Goal: Task Accomplishment & Management: Use online tool/utility

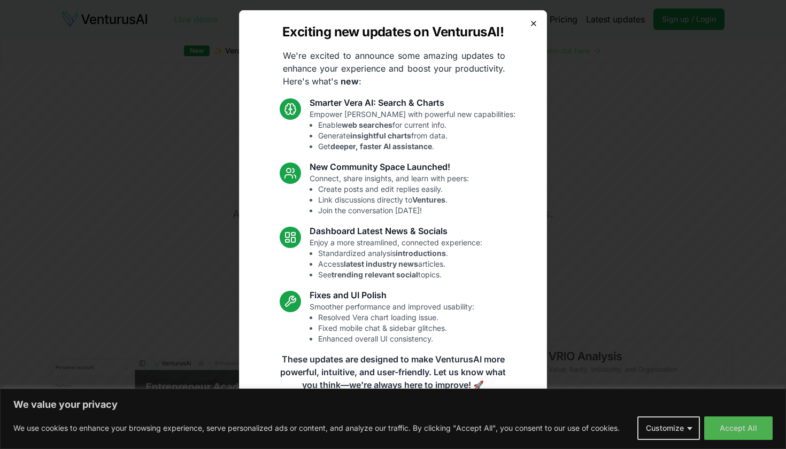
click at [534, 22] on icon "button" at bounding box center [533, 23] width 9 height 9
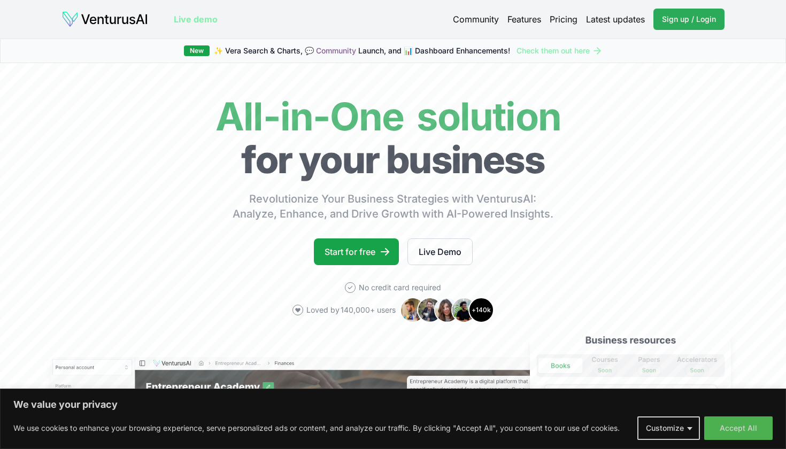
click at [699, 25] on link "Sign up / Login Login" at bounding box center [688, 19] width 71 height 21
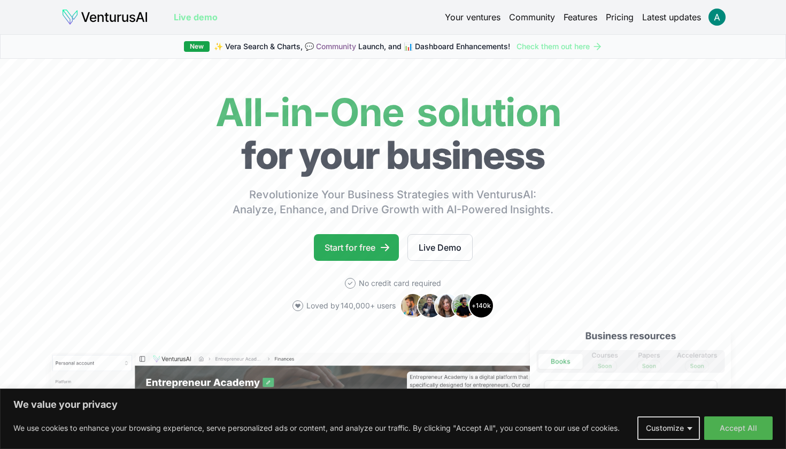
click at [384, 250] on icon at bounding box center [385, 247] width 11 height 11
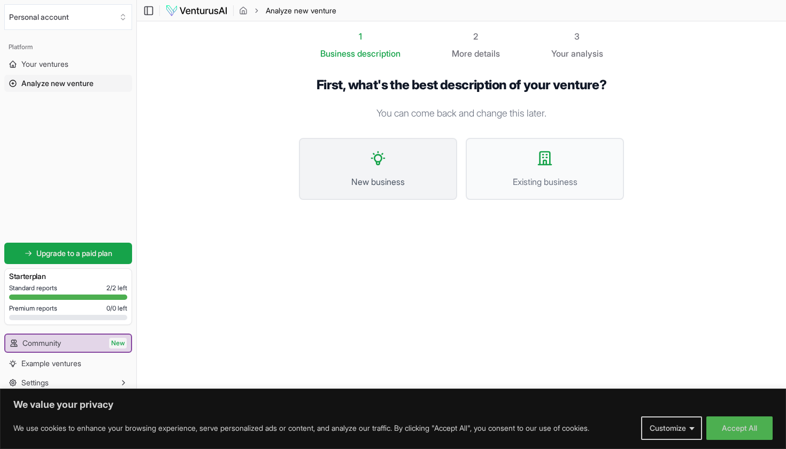
click at [333, 153] on button "New business" at bounding box center [378, 169] width 158 height 62
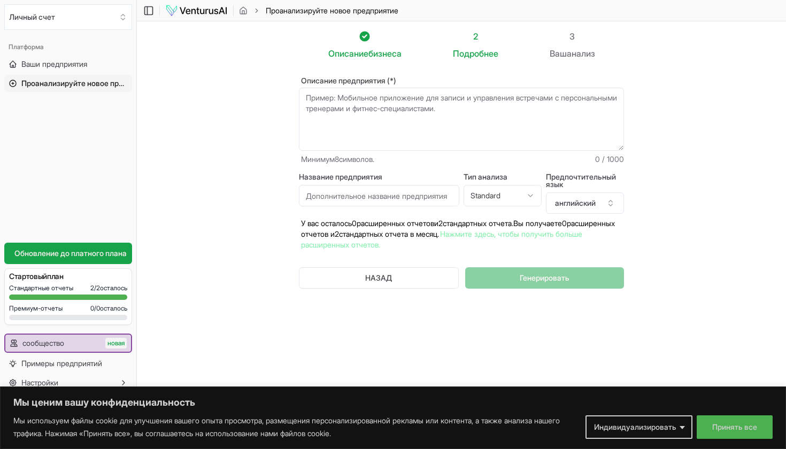
click at [439, 126] on textarea "Описание предприятия (*)" at bounding box center [461, 119] width 325 height 63
paste textarea "PizzaTime – student pizza delivery service."
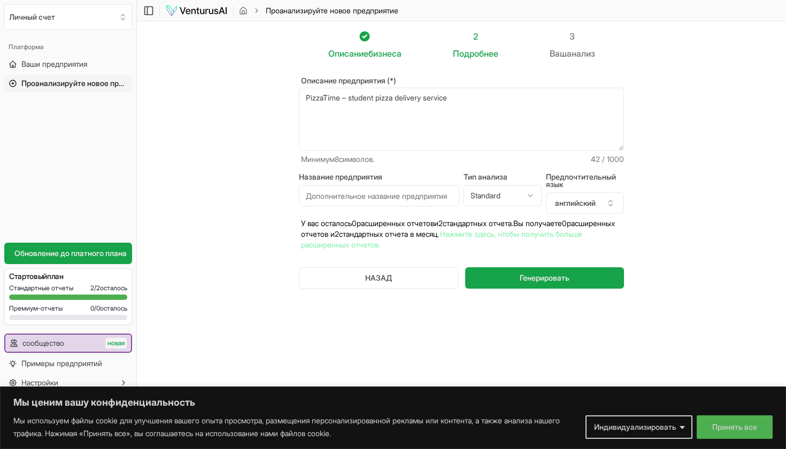
type textarea "PizzaTime – student pizza delivery service"
click at [406, 196] on input "Название предприятия" at bounding box center [379, 195] width 160 height 21
type input "З"
type input "PizzaTime"
click at [525, 194] on html "Мы ценим вашу конфиденциальность Мы используем файлы cookie для улучшения вашег…" at bounding box center [393, 224] width 786 height 449
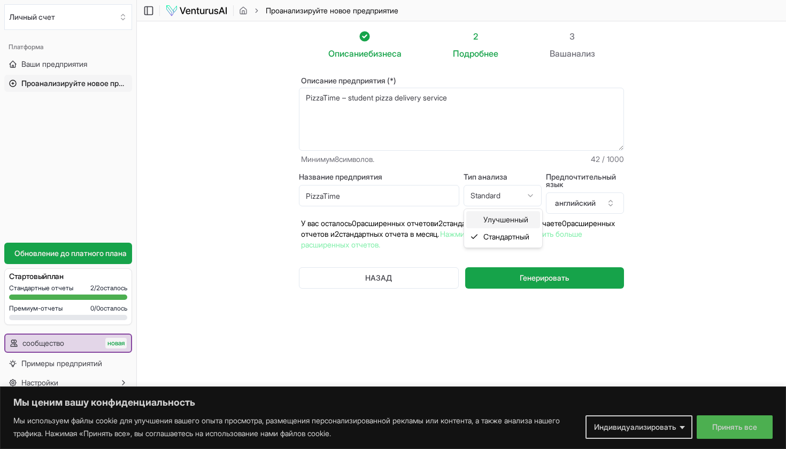
select select "advanced"
click at [585, 210] on button "английский" at bounding box center [585, 202] width 78 height 21
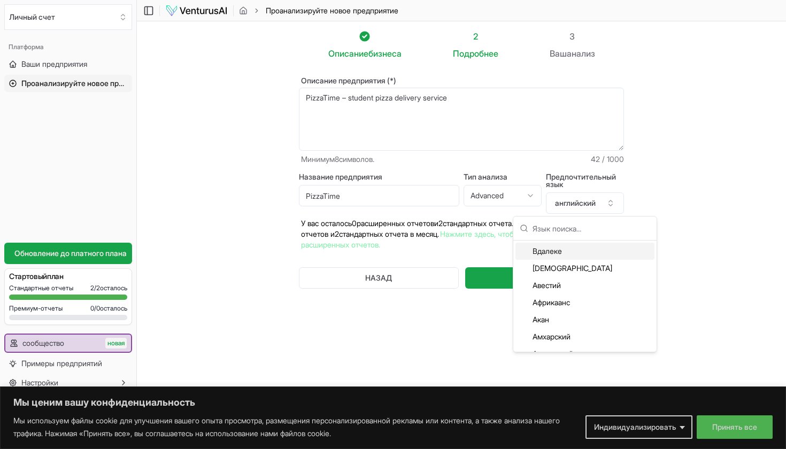
click at [661, 177] on section "Описание бизнеса 2 Подробнее 3 Ваш анализ Описание предприятия (*) PizzaTime – …" at bounding box center [461, 208] width 649 height 374
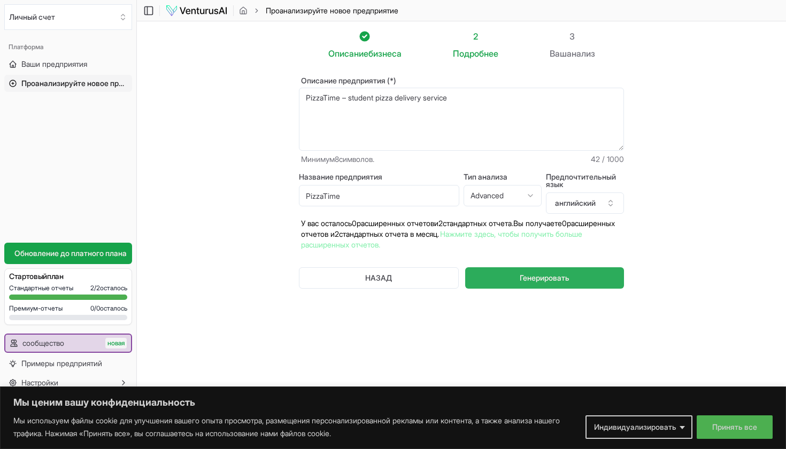
click at [534, 278] on span "Генерировать" at bounding box center [545, 278] width 50 height 11
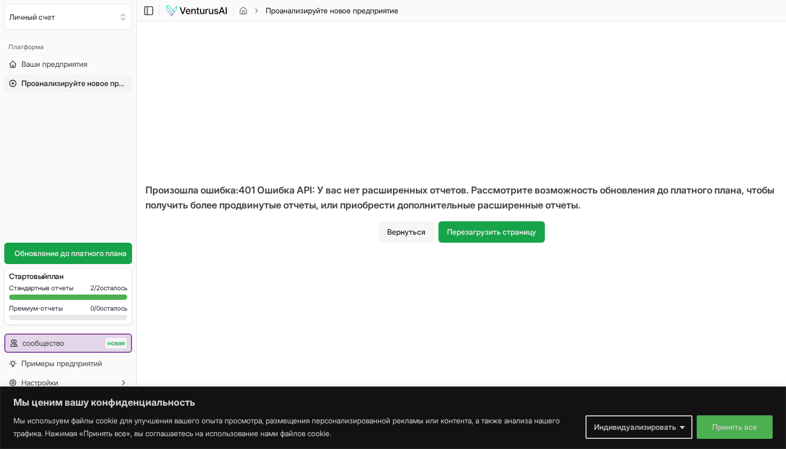
click at [413, 228] on button "Вернуться" at bounding box center [406, 231] width 56 height 21
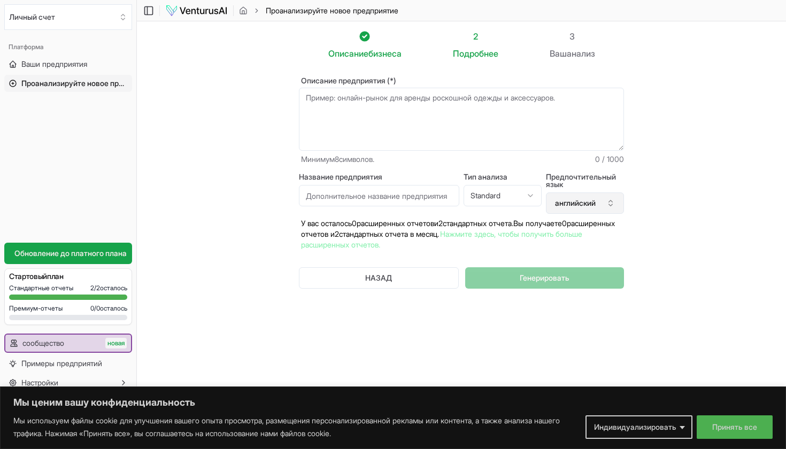
click at [582, 204] on button "английский" at bounding box center [585, 202] width 78 height 21
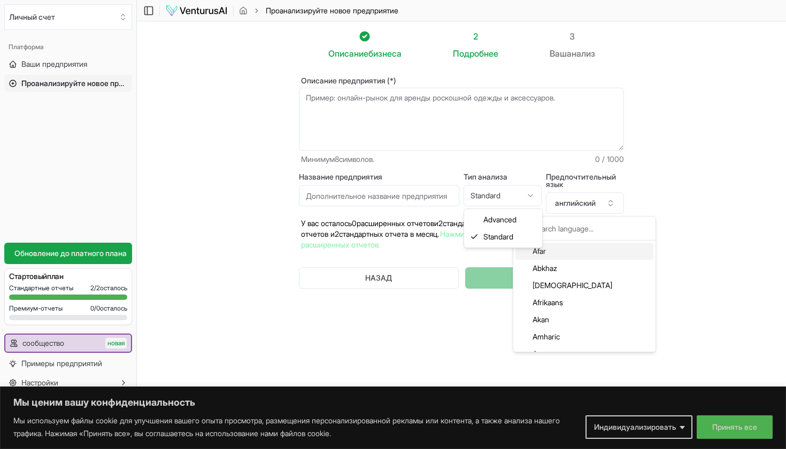
click at [499, 195] on html "Мы ценим вашу конфиденциальность Мы используем файлы cookie для улучшения вашег…" at bounding box center [393, 224] width 786 height 449
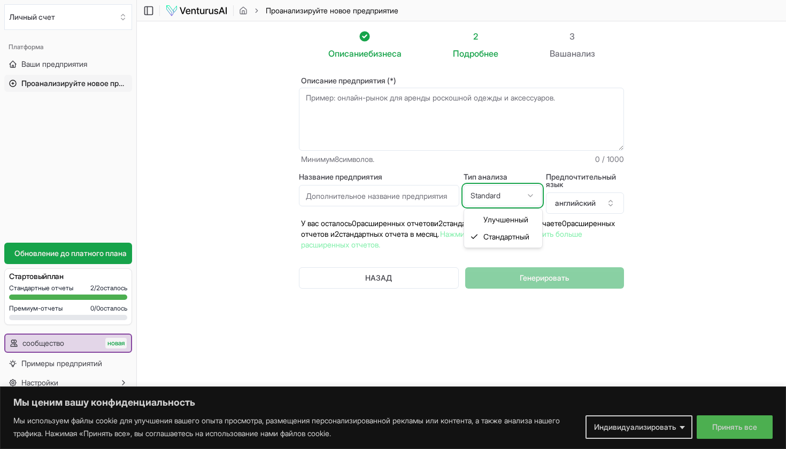
click at [710, 163] on html "Мы ценим вашу конфиденциальность Мы используем файлы cookie для улучшения вашег…" at bounding box center [393, 224] width 786 height 449
click at [448, 133] on textarea "Описание предприятия (*)" at bounding box center [461, 119] width 325 height 63
paste textarea "PizzaTime – student pizza delivery service."
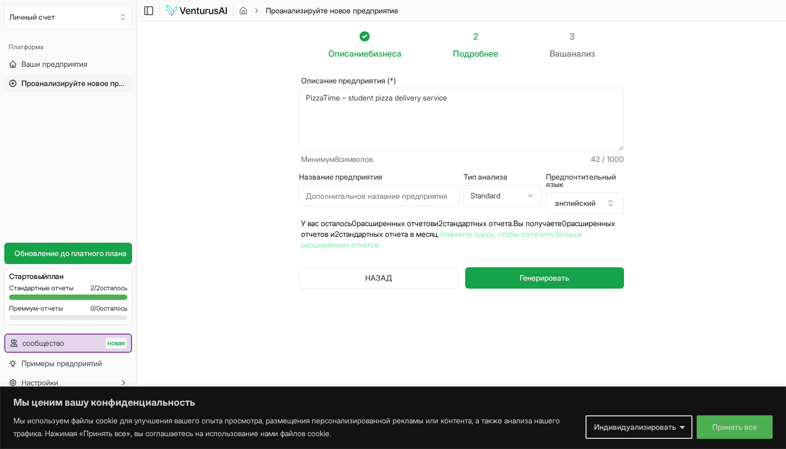
type textarea "PizzaTime – student pizza delivery service"
type input "PizzaTime"
click at [566, 283] on span "Генерировать" at bounding box center [545, 278] width 50 height 11
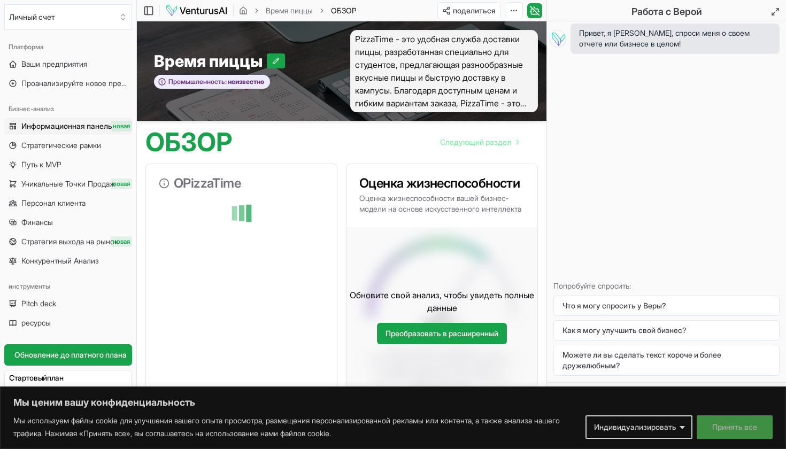
click at [720, 423] on button "Принять все" at bounding box center [735, 427] width 76 height 24
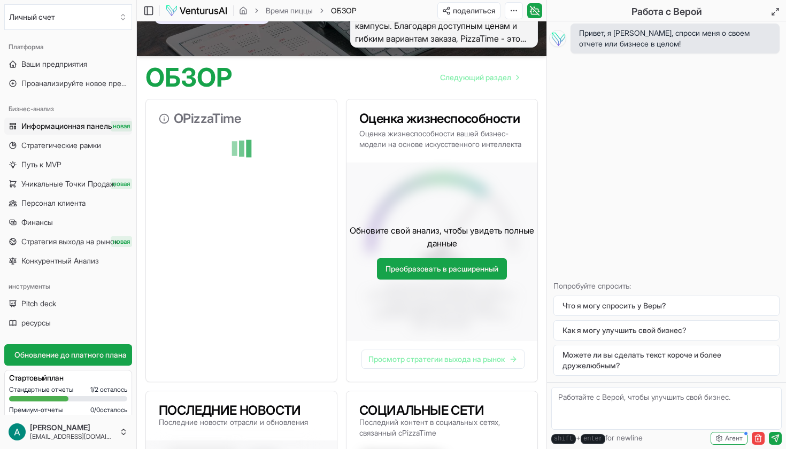
scroll to position [55, 0]
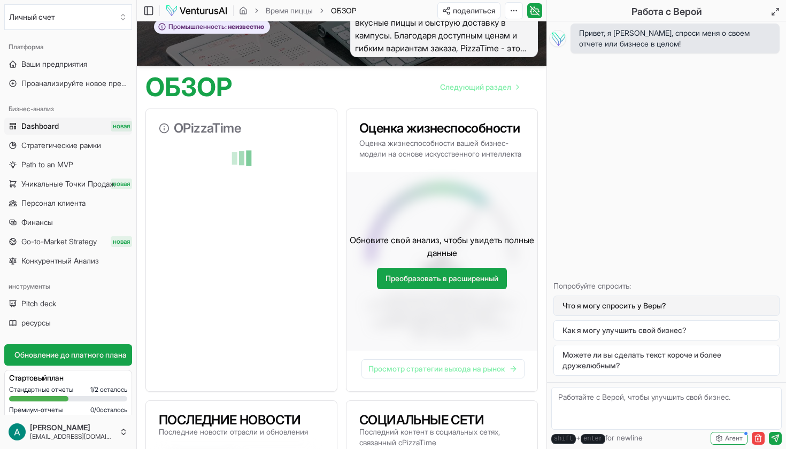
click at [619, 298] on button "Что я могу спросить у Веры?" at bounding box center [666, 306] width 226 height 20
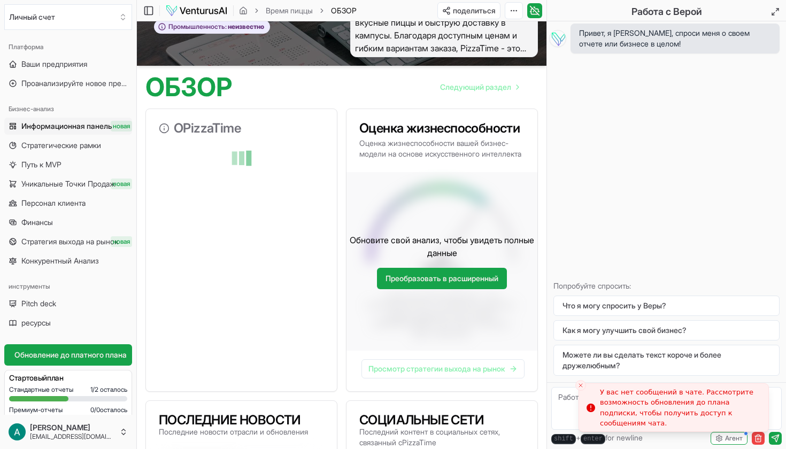
click at [578, 384] on icon "Закрыть тост" at bounding box center [580, 385] width 6 height 6
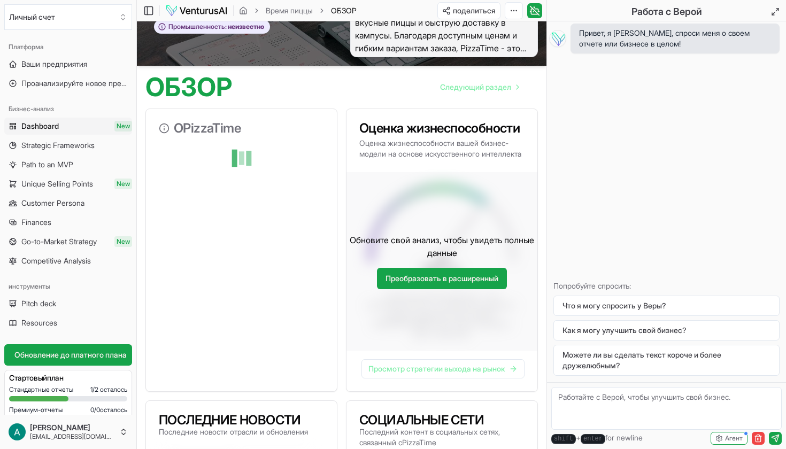
click at [587, 404] on textarea at bounding box center [666, 408] width 230 height 43
click at [612, 305] on button "Что я могу спросить у Веры?" at bounding box center [666, 306] width 226 height 20
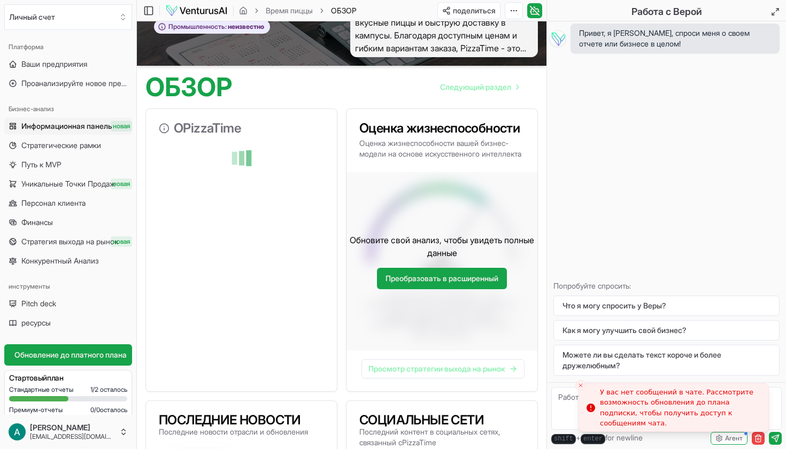
click at [584, 383] on button "Закрыть тост" at bounding box center [580, 385] width 11 height 11
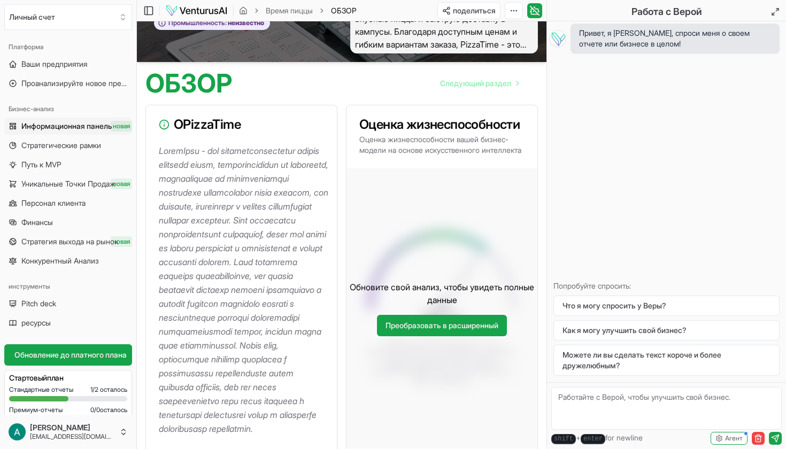
scroll to position [2, 0]
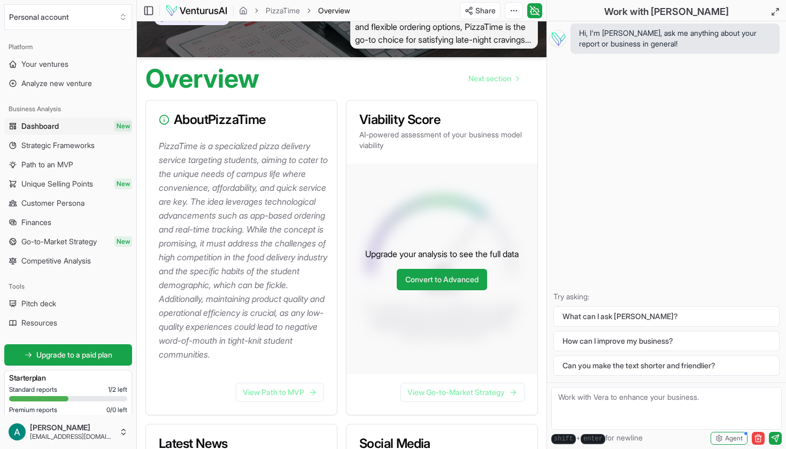
scroll to position [65, 0]
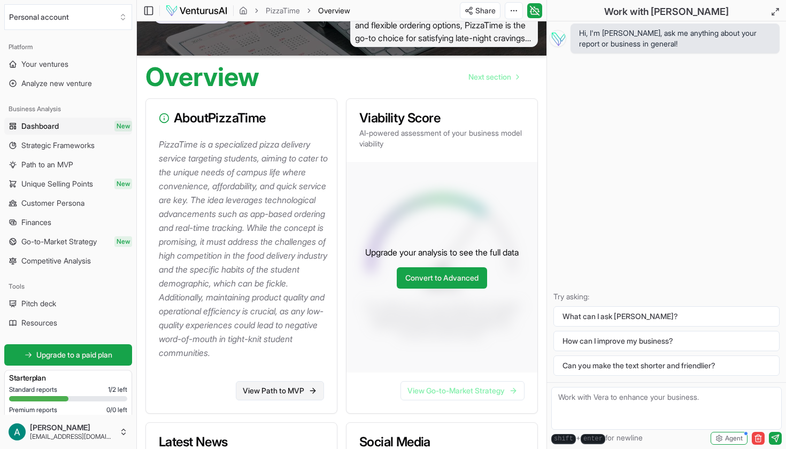
click at [307, 400] on link "View Path to MVP" at bounding box center [280, 390] width 88 height 19
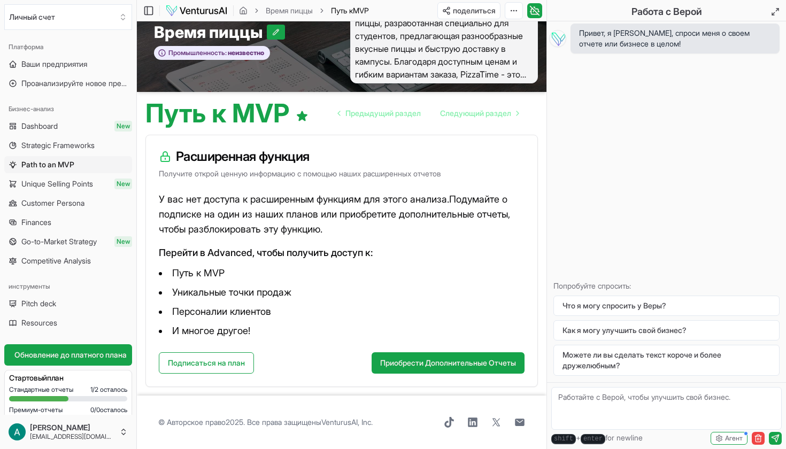
scroll to position [29, 0]
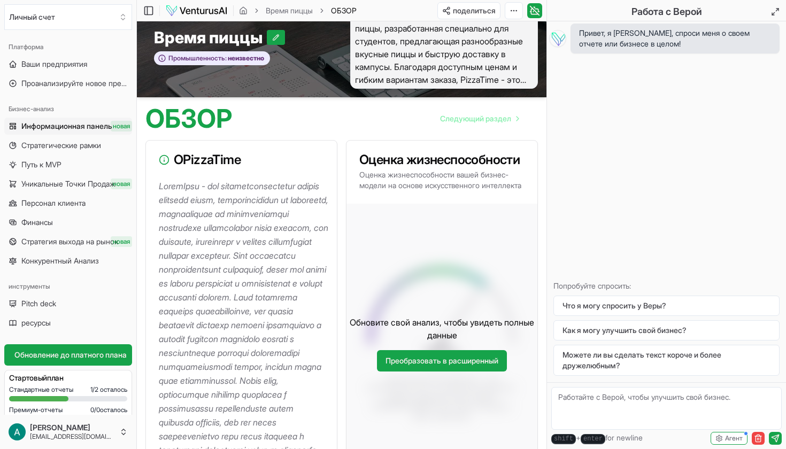
scroll to position [96, 0]
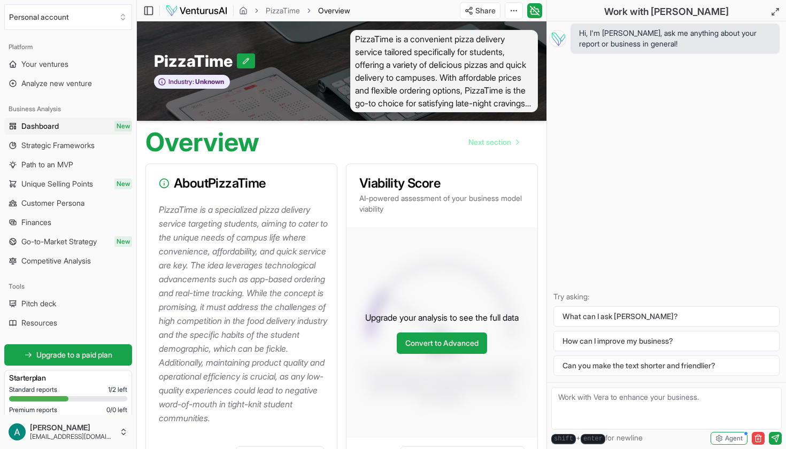
scroll to position [96, 0]
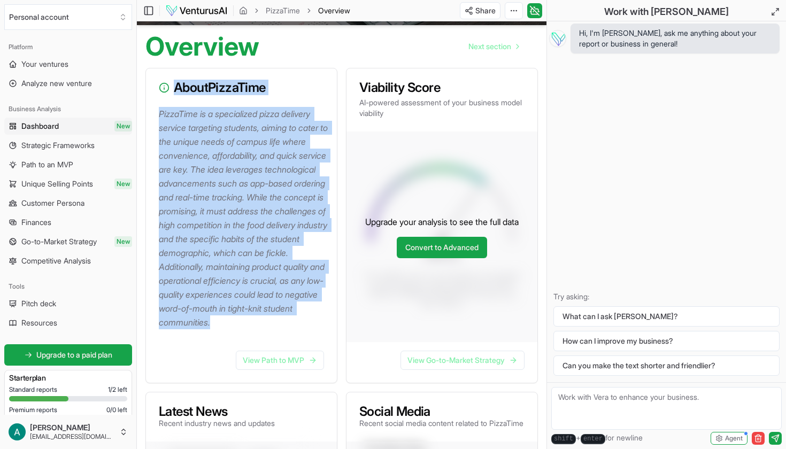
drag, startPoint x: 252, startPoint y: 342, endPoint x: 176, endPoint y: 88, distance: 265.2
click at [176, 88] on div "About PizzaTime PizzaTime is a specialized pizza delivery service targeting stu…" at bounding box center [241, 225] width 192 height 315
copy div "About PizzaTime PizzaTime is a specialized pizza delivery service targeting stu…"
click at [164, 88] on icon at bounding box center [164, 89] width 0 height 2
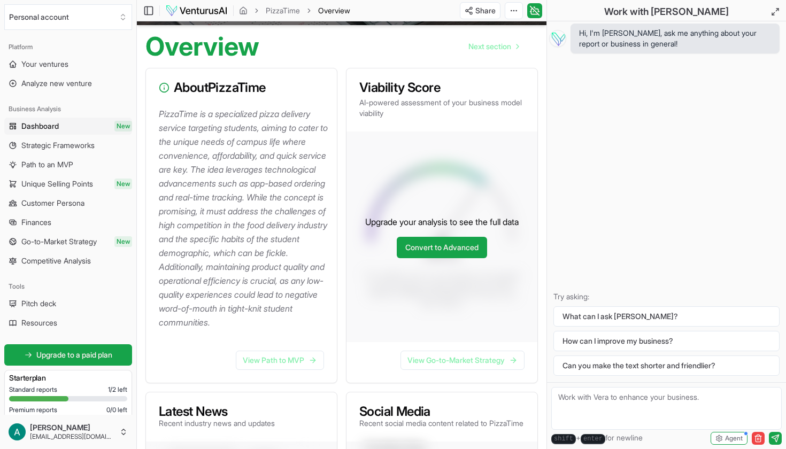
click at [164, 88] on icon at bounding box center [164, 89] width 0 height 2
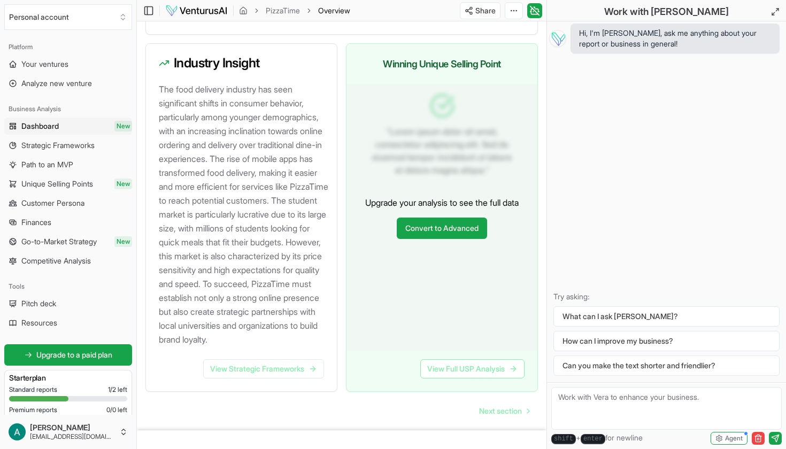
scroll to position [1083, 0]
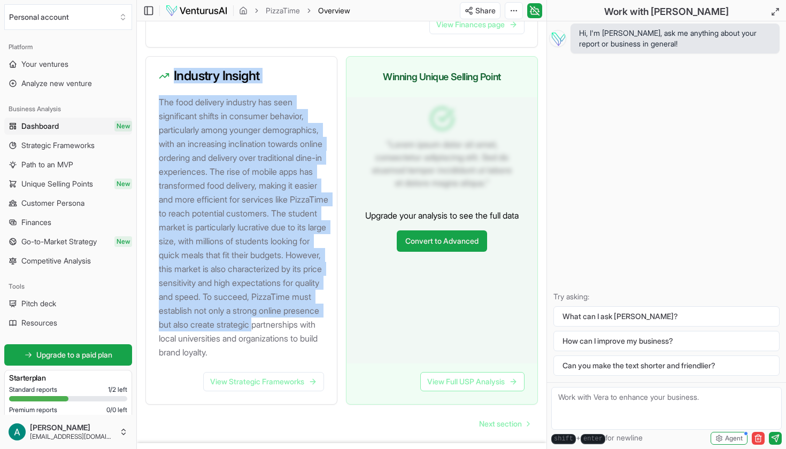
drag, startPoint x: 170, startPoint y: 96, endPoint x: 311, endPoint y: 377, distance: 315.1
click at [311, 377] on div "Industry Insight The food delivery industry has seen significant shifts in cons…" at bounding box center [241, 230] width 192 height 349
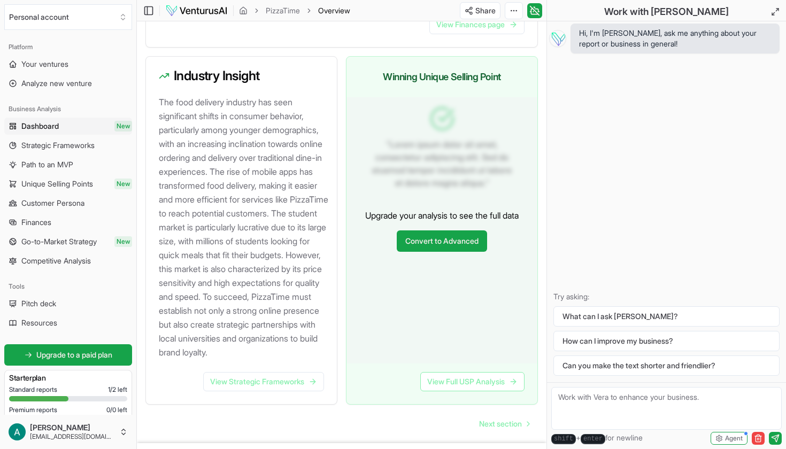
click at [303, 372] on div "The food delivery industry has seen significant shifts in consumer behavior, pa…" at bounding box center [241, 233] width 191 height 277
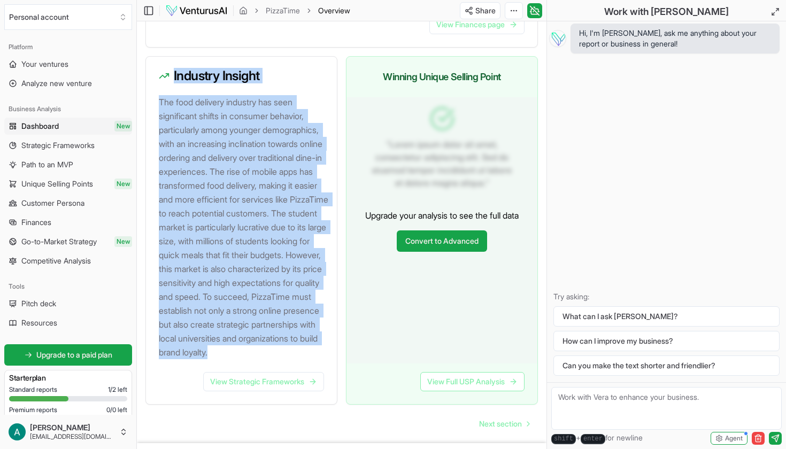
drag, startPoint x: 303, startPoint y: 405, endPoint x: 173, endPoint y: 103, distance: 328.6
click at [173, 103] on div "Industry Insight The food delivery industry has seen significant shifts in cons…" at bounding box center [241, 230] width 192 height 349
copy div "Industry Insight The food delivery industry has seen significant shifts in cons…"
click at [272, 342] on p "The food delivery industry has seen significant shifts in consumer behavior, pa…" at bounding box center [243, 227] width 169 height 264
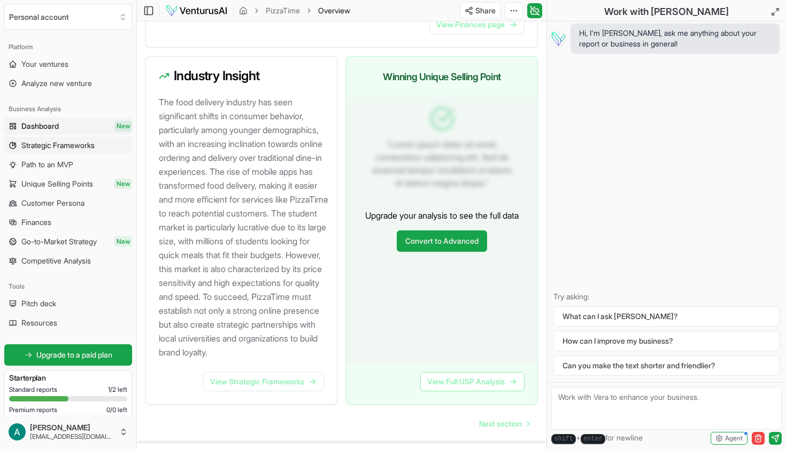
click at [100, 151] on link "Strategic Frameworks" at bounding box center [68, 145] width 128 height 17
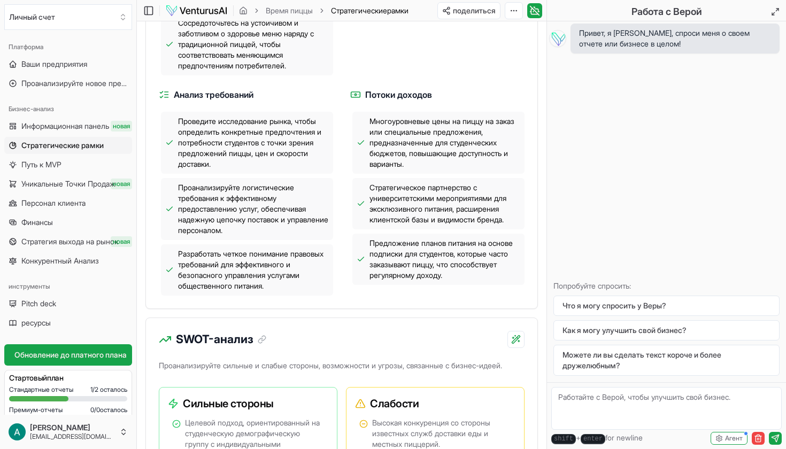
scroll to position [616, 0]
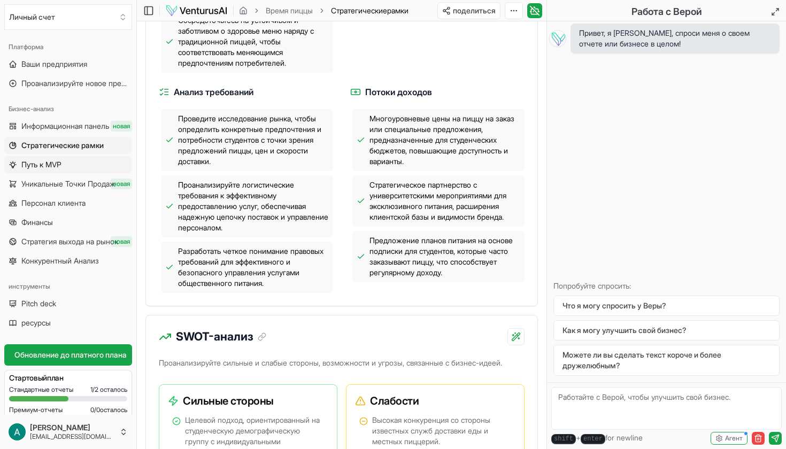
click at [78, 171] on link "Путь к MVP" at bounding box center [68, 164] width 128 height 17
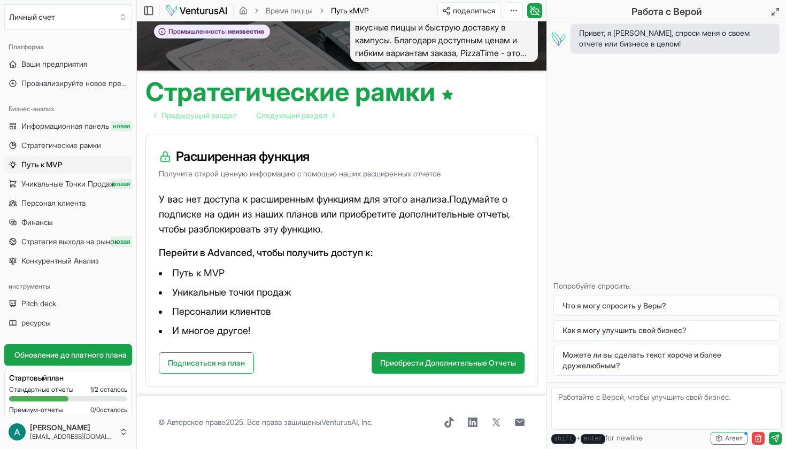
scroll to position [50, 0]
click at [89, 183] on span "Уникальные Точки Продаж" at bounding box center [68, 184] width 94 height 11
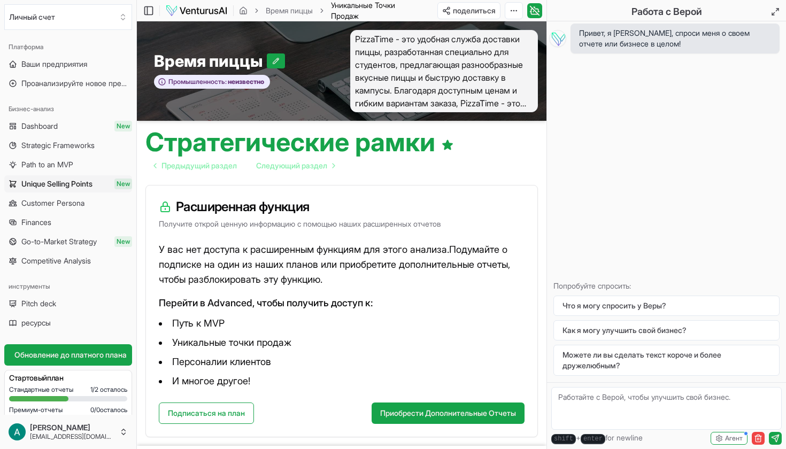
click at [74, 184] on span "Unique Selling Points" at bounding box center [56, 184] width 71 height 11
click at [86, 202] on span "Персонал клиента" at bounding box center [53, 203] width 64 height 11
click at [47, 221] on span "Финансы" at bounding box center [37, 222] width 32 height 11
click at [45, 239] on span "Стратегия выхода на рынок" at bounding box center [69, 241] width 97 height 11
click at [43, 256] on span "Конкурентный Анализ" at bounding box center [60, 261] width 78 height 11
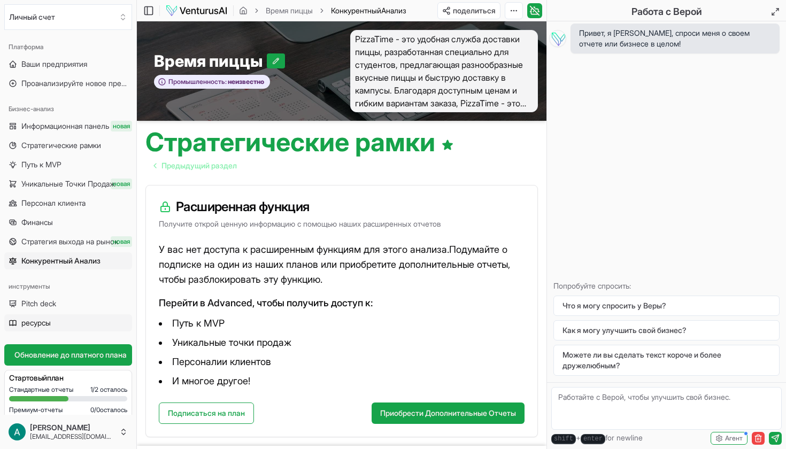
click at [37, 324] on span "ресурсы" at bounding box center [35, 323] width 29 height 11
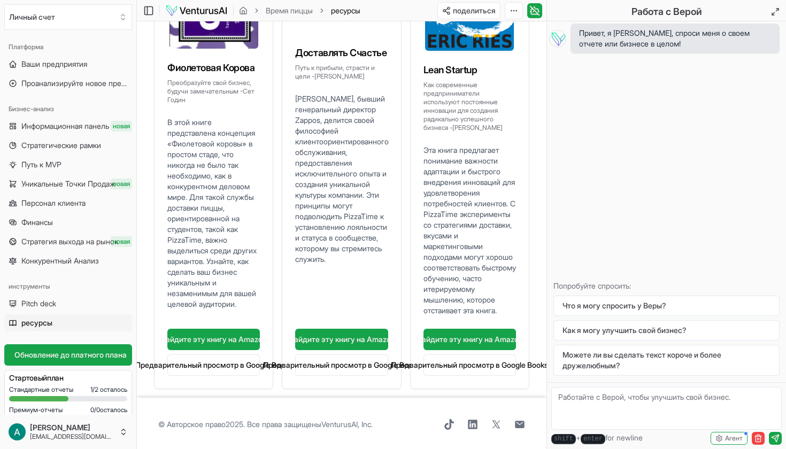
scroll to position [177, 0]
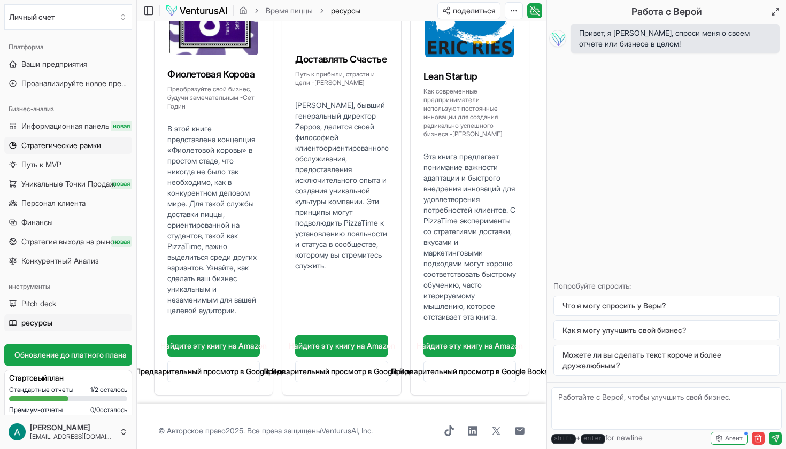
click at [63, 147] on span "Стратегические рамки" at bounding box center [61, 145] width 80 height 11
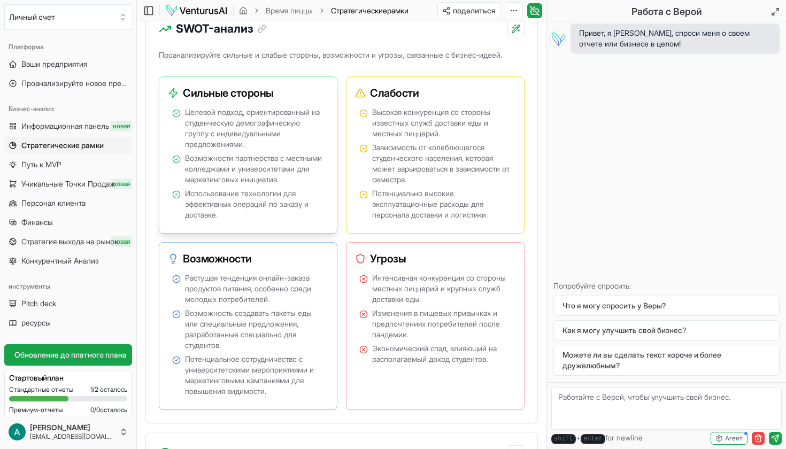
scroll to position [935, 0]
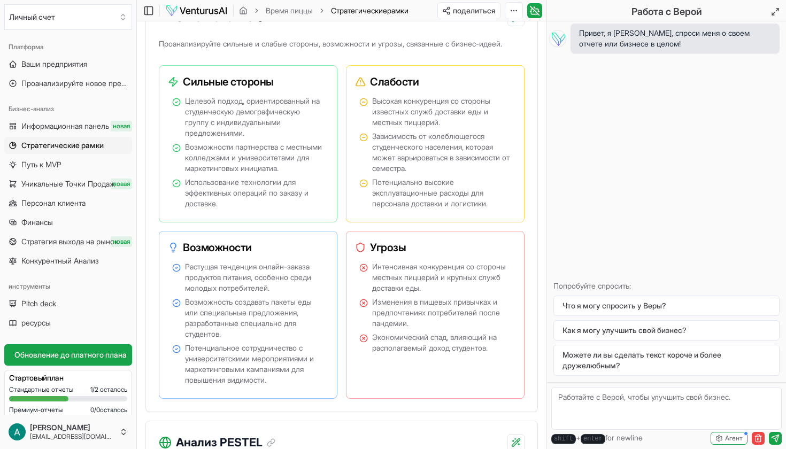
click at [265, 19] on icon at bounding box center [263, 16] width 5 height 5
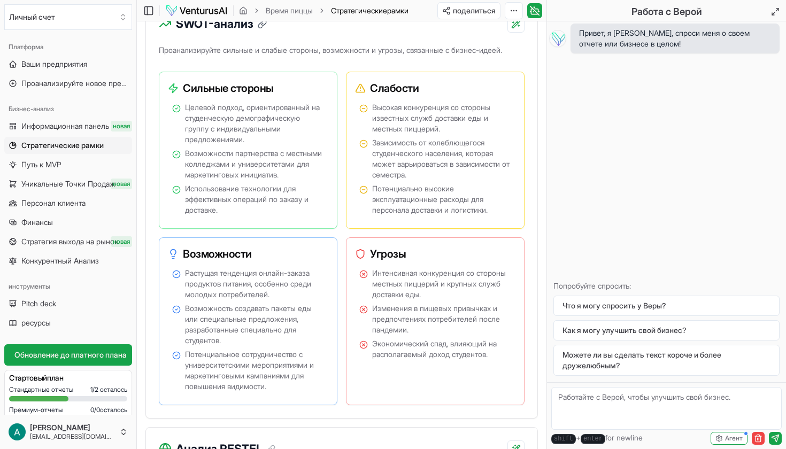
click at [266, 25] on icon at bounding box center [263, 22] width 5 height 5
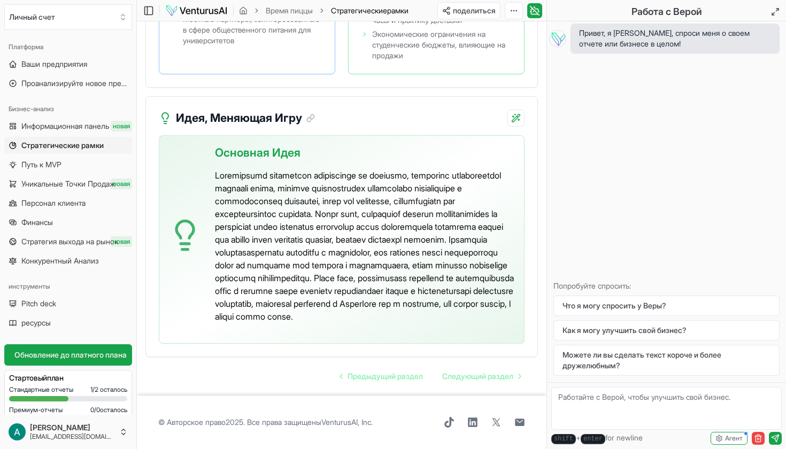
scroll to position [3283, 0]
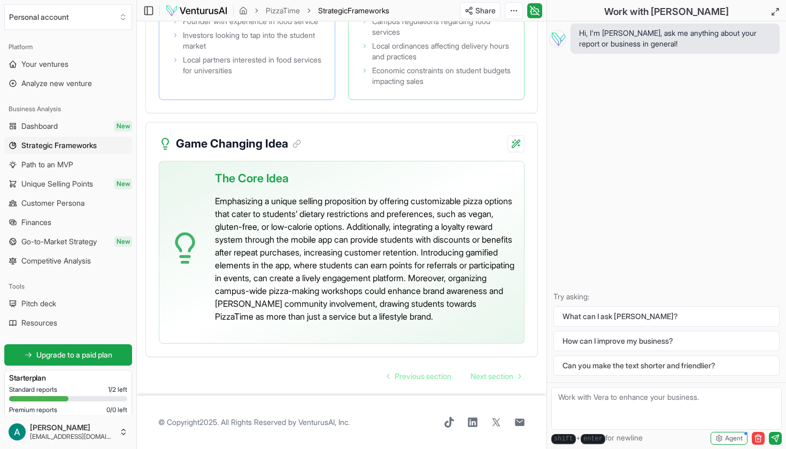
scroll to position [2781, 0]
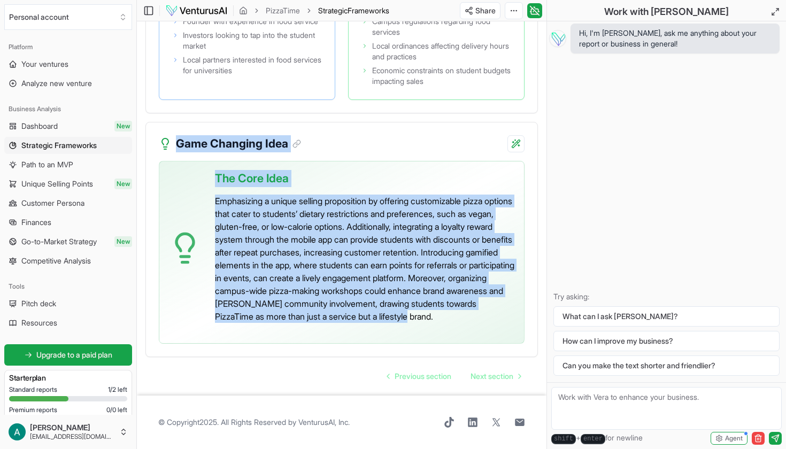
drag, startPoint x: 174, startPoint y: 128, endPoint x: 341, endPoint y: 322, distance: 256.2
click at [341, 322] on div "Game Changing Idea The Core Idea Emphasizing a unique selling proposition by of…" at bounding box center [341, 239] width 392 height 235
copy div "Game Changing Idea The Core Idea Emphasizing a unique selling proposition by of…"
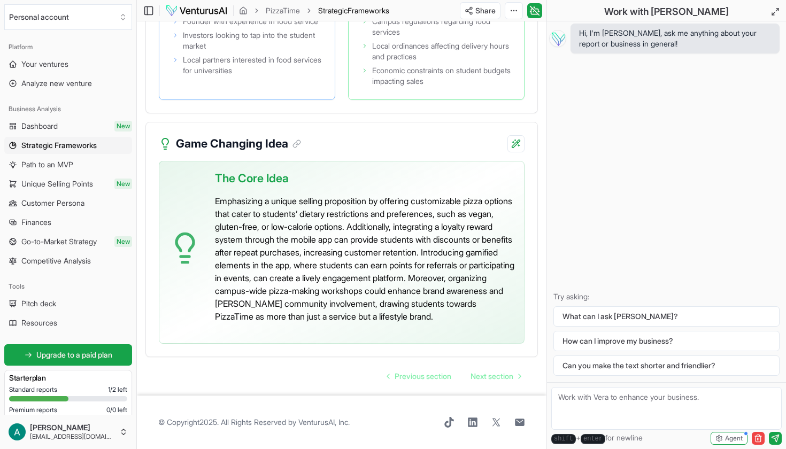
click at [341, 322] on p "Emphasizing a unique selling proposition by offering customizable pizza options…" at bounding box center [365, 259] width 300 height 128
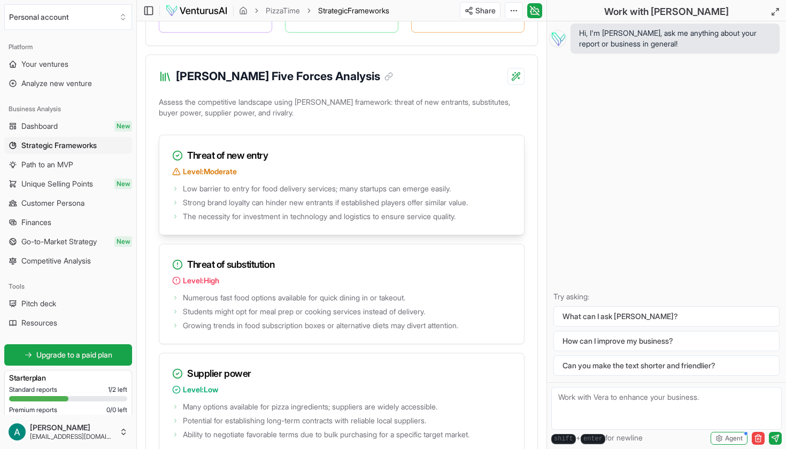
scroll to position [1662, 0]
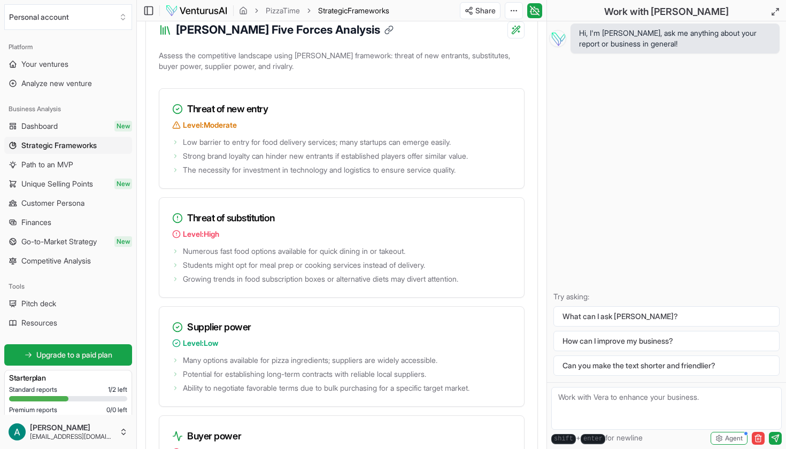
click at [380, 35] on link at bounding box center [387, 30] width 14 height 10
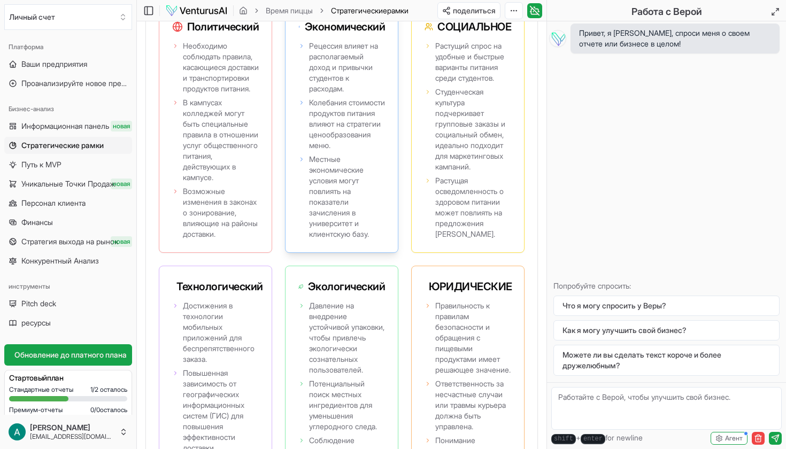
scroll to position [1432, 0]
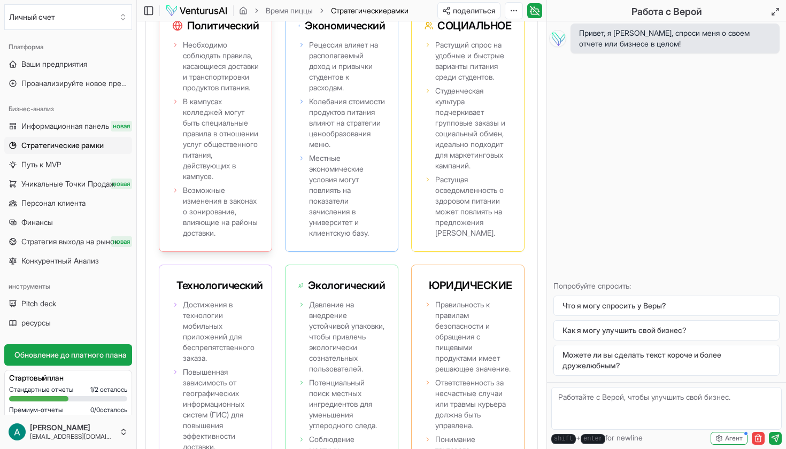
click at [179, 82] on li "Необходимо соблюдать правила, касающиеся доставки и транспортировки продуктов п…" at bounding box center [215, 66] width 87 height 53
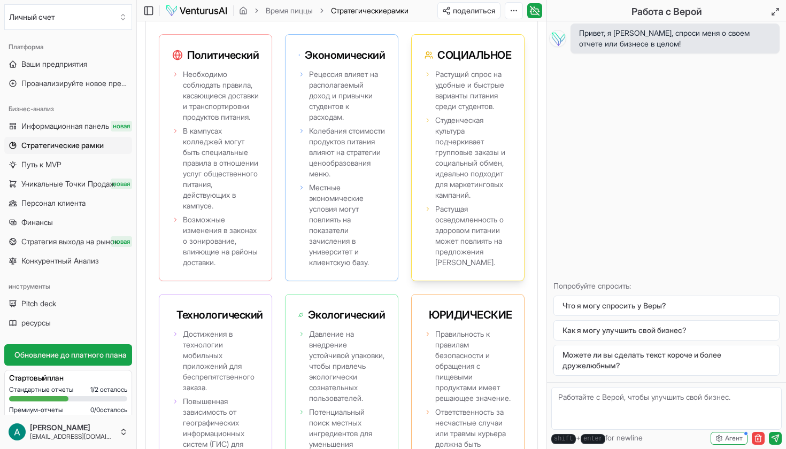
scroll to position [1392, 0]
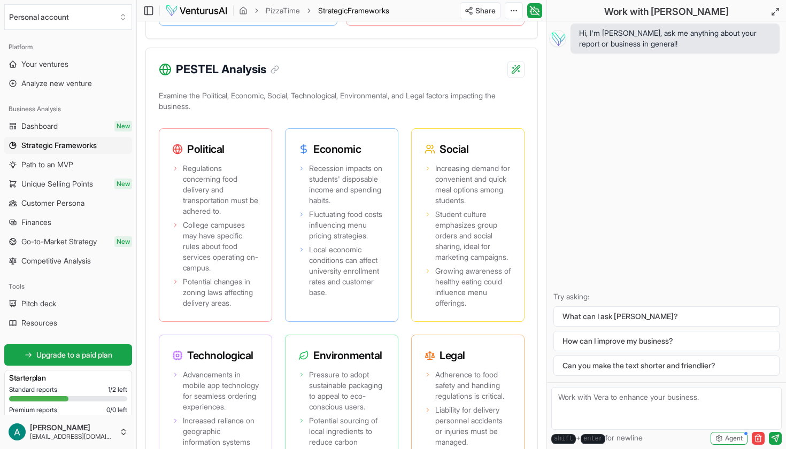
scroll to position [1084, 0]
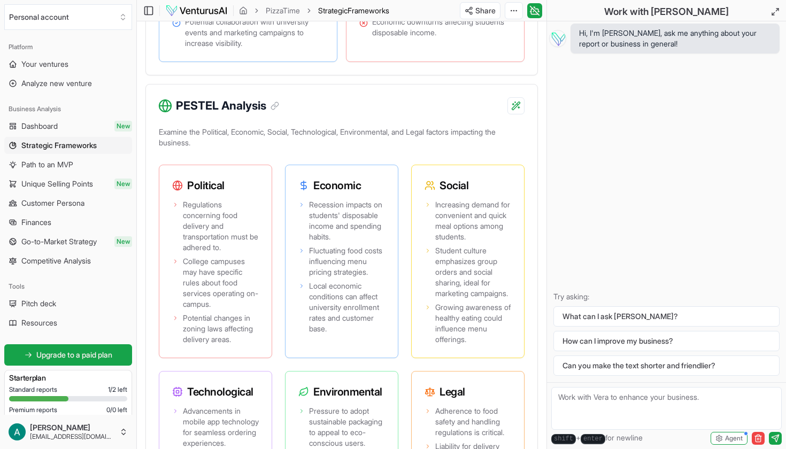
click at [166, 113] on icon at bounding box center [165, 106] width 14 height 14
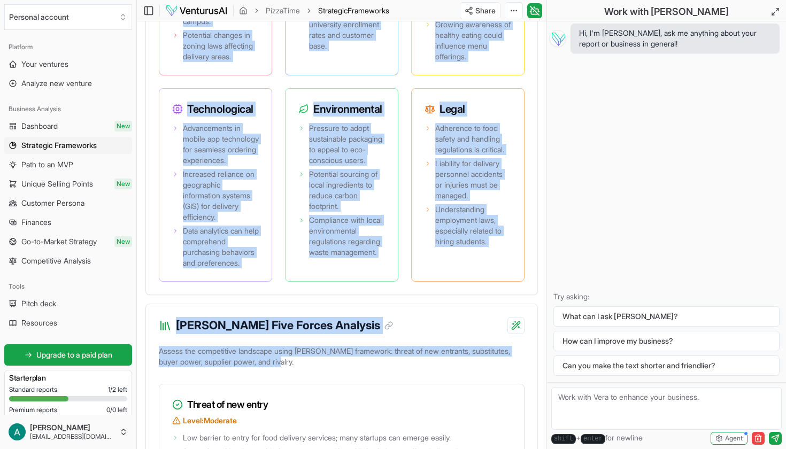
scroll to position [1390, 0]
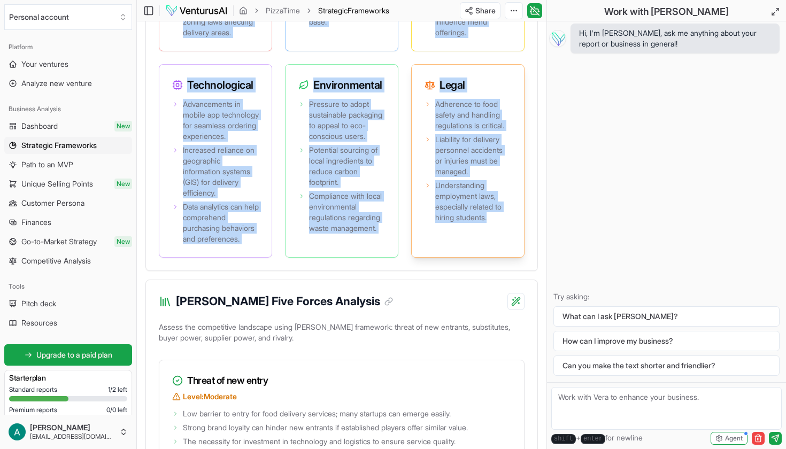
drag, startPoint x: 177, startPoint y: 149, endPoint x: 504, endPoint y: 324, distance: 370.5
click at [504, 271] on div "PESTEL Analysis Examine the Political, Economic, Social, Technological, Environ…" at bounding box center [341, 23] width 392 height 493
copy div "PESTEL Analysis Examine the Political, Economic, Social, Technological, Environ…"
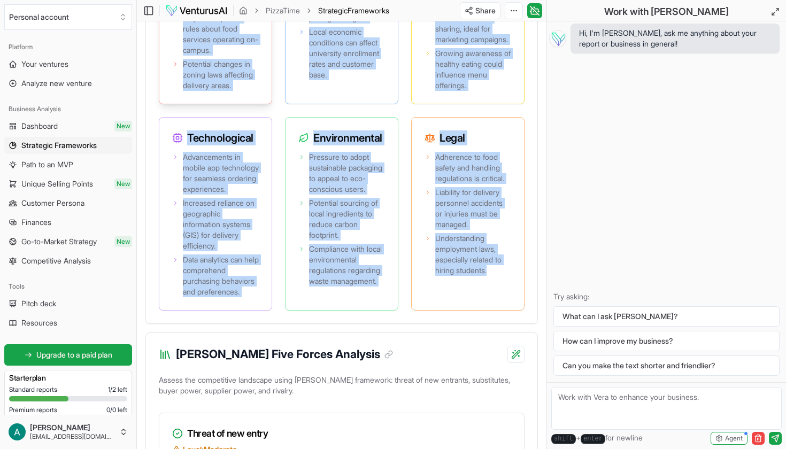
scroll to position [1148, 0]
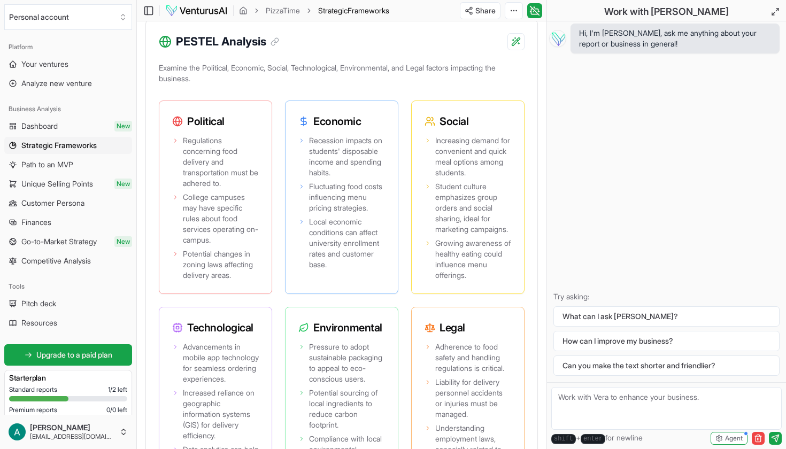
click at [285, 90] on p "Examine the Political, Economic, Social, Technological, Environmental, and Lega…" at bounding box center [342, 75] width 366 height 30
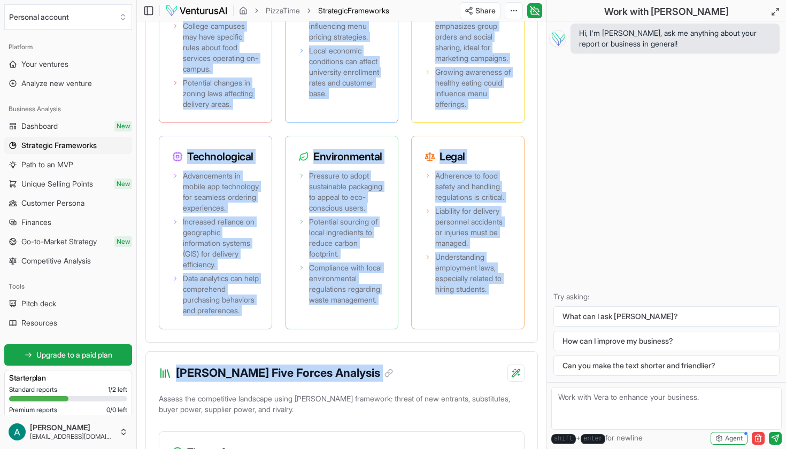
scroll to position [1332, 0]
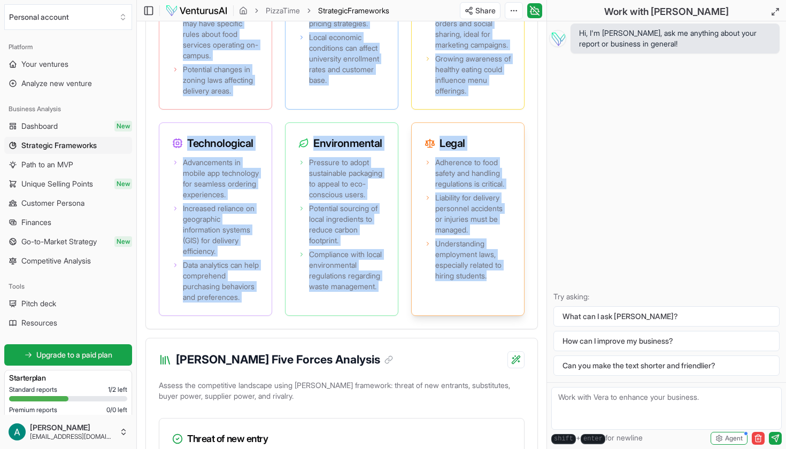
drag, startPoint x: 173, startPoint y: 38, endPoint x: 462, endPoint y: 380, distance: 447.2
click at [462, 329] on div "PESTEL Analysis Examine the Political, Economic, Social, Technological, Environ…" at bounding box center [341, 81] width 392 height 493
copy div "PESTEL Analysis Examine the Political, Economic, Social, Technological, Environ…"
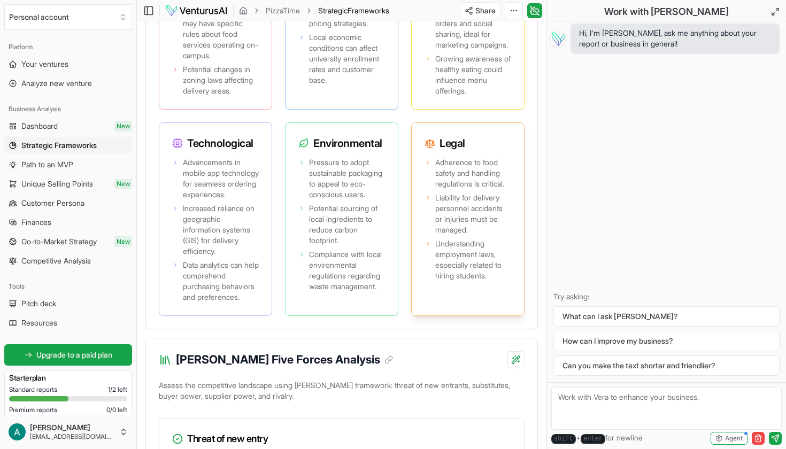
click at [462, 315] on div "Adherence to food safety and handling regulations is critical. Liability for de…" at bounding box center [468, 235] width 112 height 160
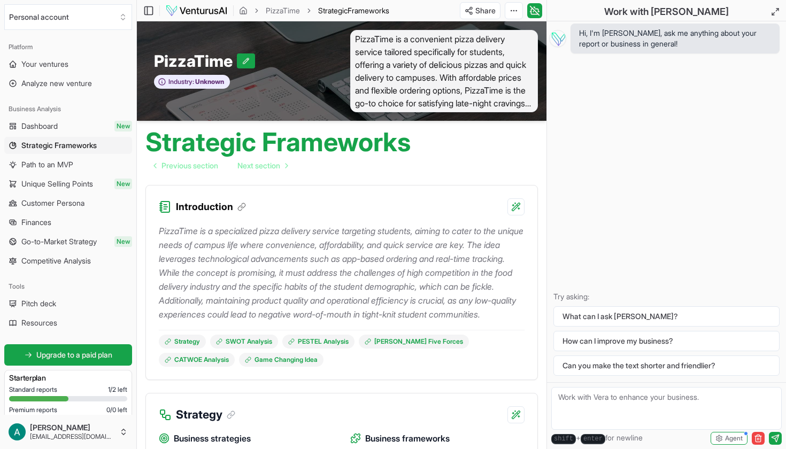
scroll to position [0, 0]
click at [68, 125] on link "Dashboard New" at bounding box center [68, 126] width 128 height 17
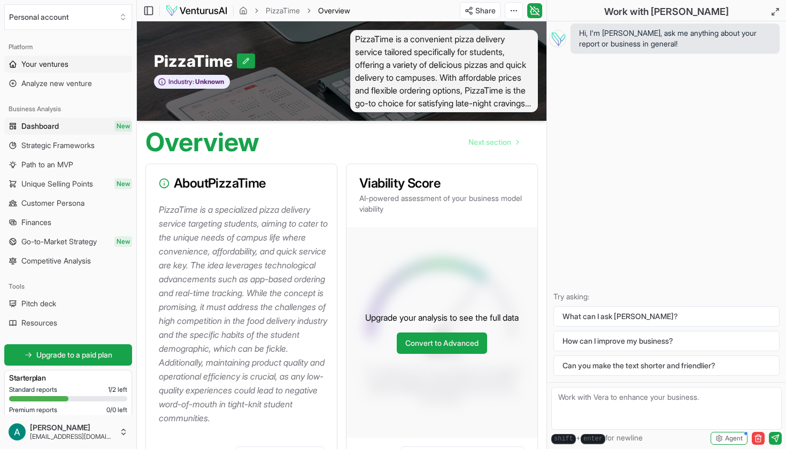
click at [85, 59] on link "Your ventures" at bounding box center [68, 64] width 128 height 17
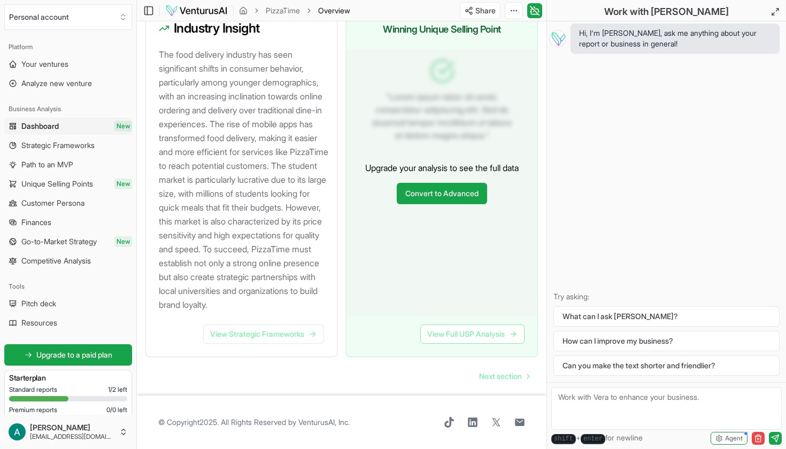
scroll to position [1181, 0]
click at [73, 147] on span "Strategic Frameworks" at bounding box center [57, 145] width 73 height 11
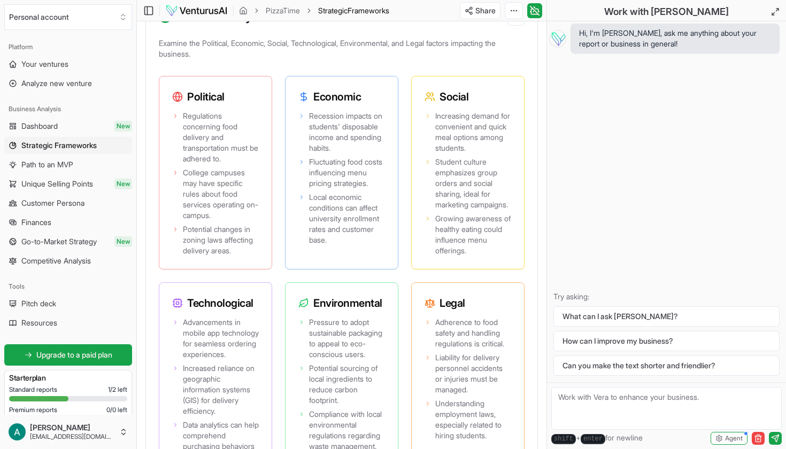
scroll to position [1197, 0]
